Goal: Information Seeking & Learning: Understand process/instructions

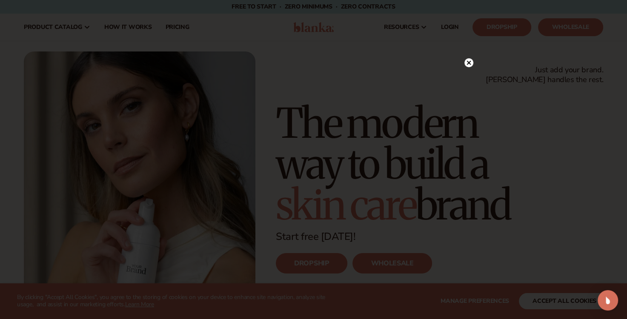
click at [469, 64] on circle at bounding box center [469, 62] width 9 height 9
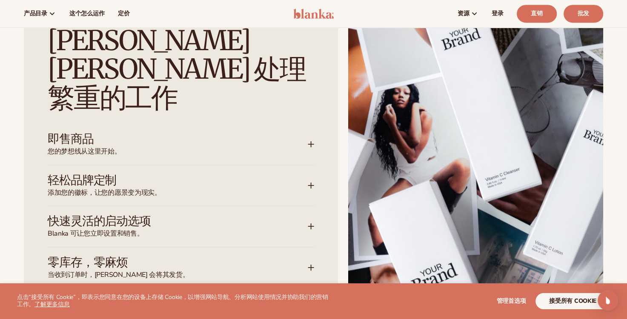
scroll to position [1182, 0]
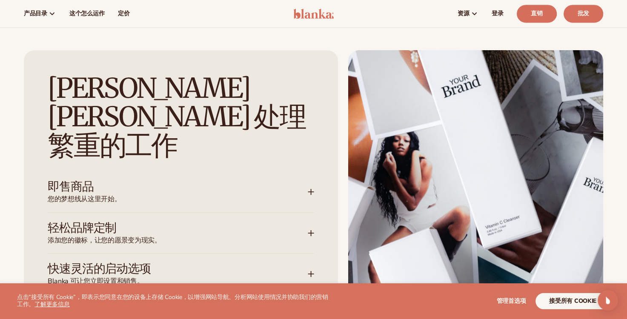
click at [307, 180] on div "即售商品 您的梦想线从这里开始。" at bounding box center [178, 192] width 260 height 24
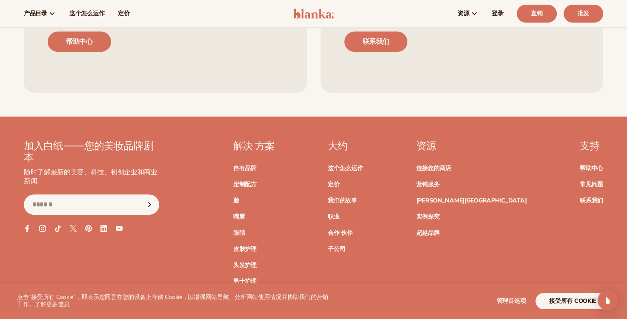
scroll to position [0, 0]
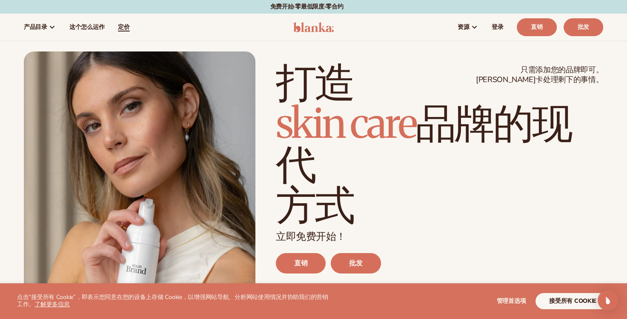
click at [123, 26] on span "定价" at bounding box center [124, 27] width 12 height 7
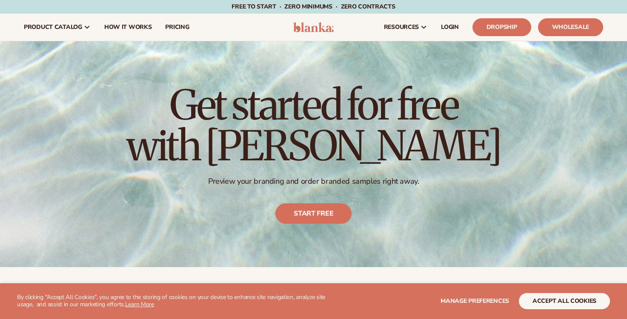
scroll to position [192, 0]
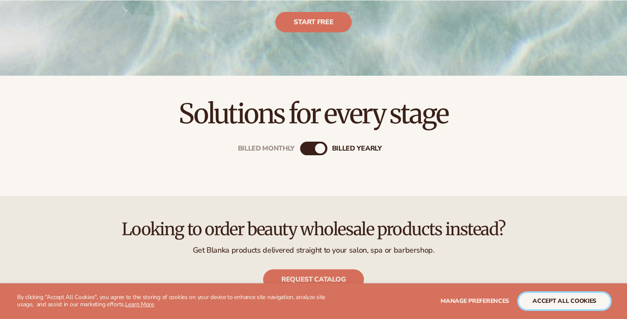
click at [562, 304] on button "accept all cookies" at bounding box center [564, 302] width 91 height 16
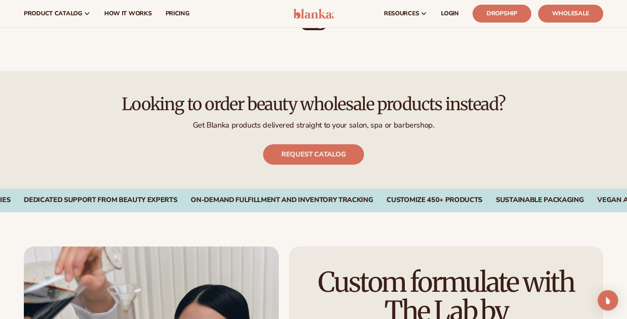
scroll to position [288, 0]
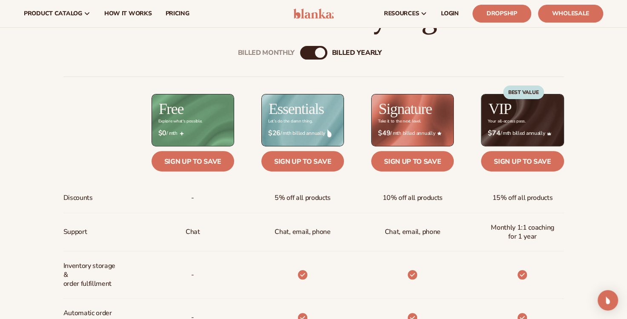
click at [4, 127] on div "Billed Monthly billed Yearly Billed Monthly billed Yearly Discounts Support Inv…" at bounding box center [313, 317] width 627 height 571
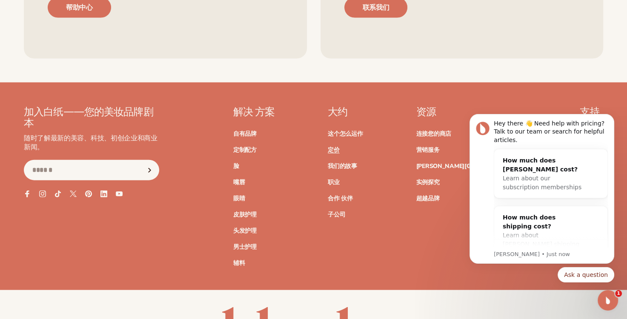
scroll to position [0, 0]
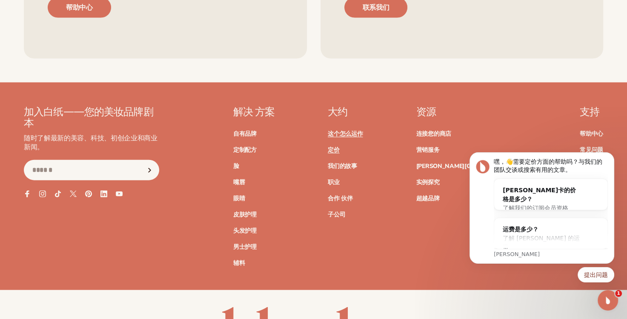
click at [363, 133] on link "这个怎么运作" at bounding box center [345, 134] width 35 height 6
